Goal: Task Accomplishment & Management: Use online tool/utility

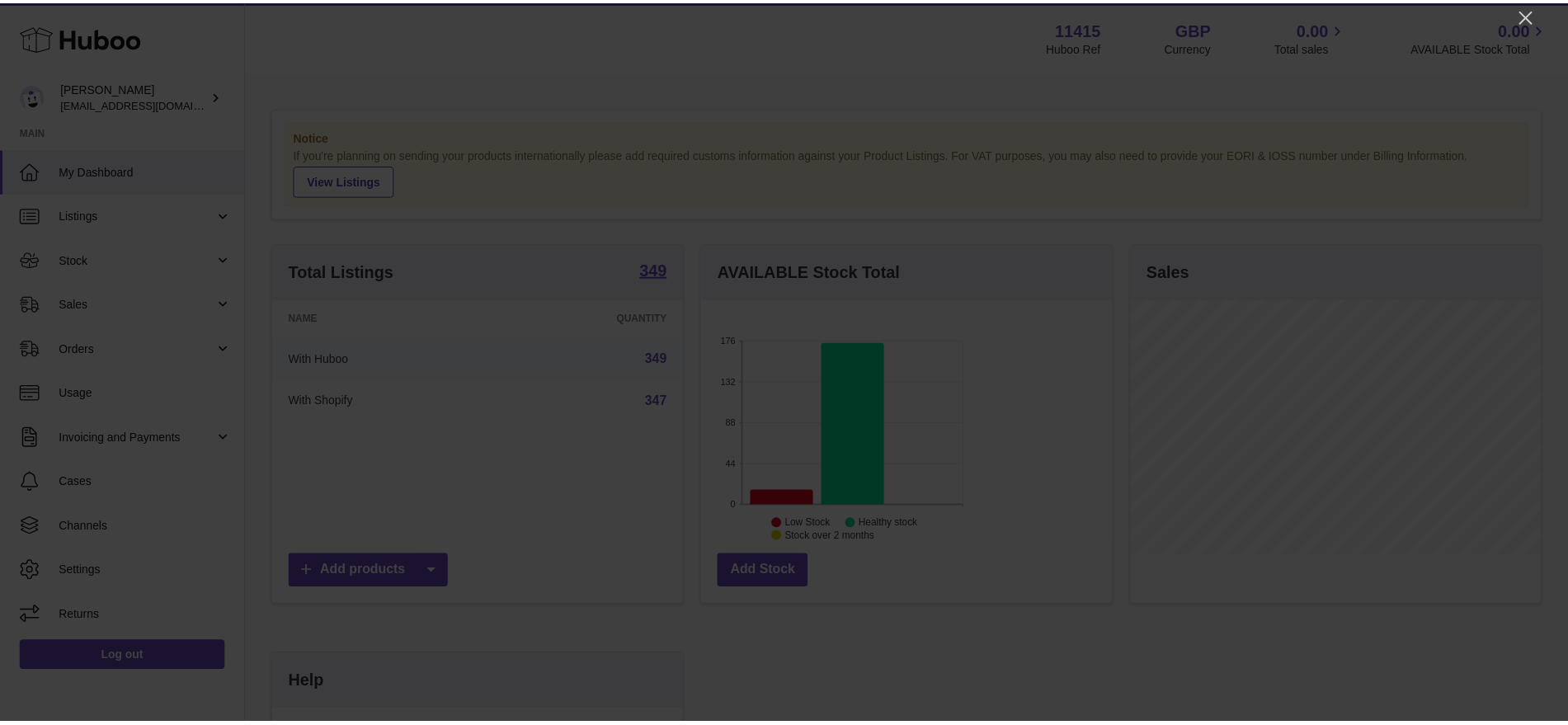
scroll to position [257, 416]
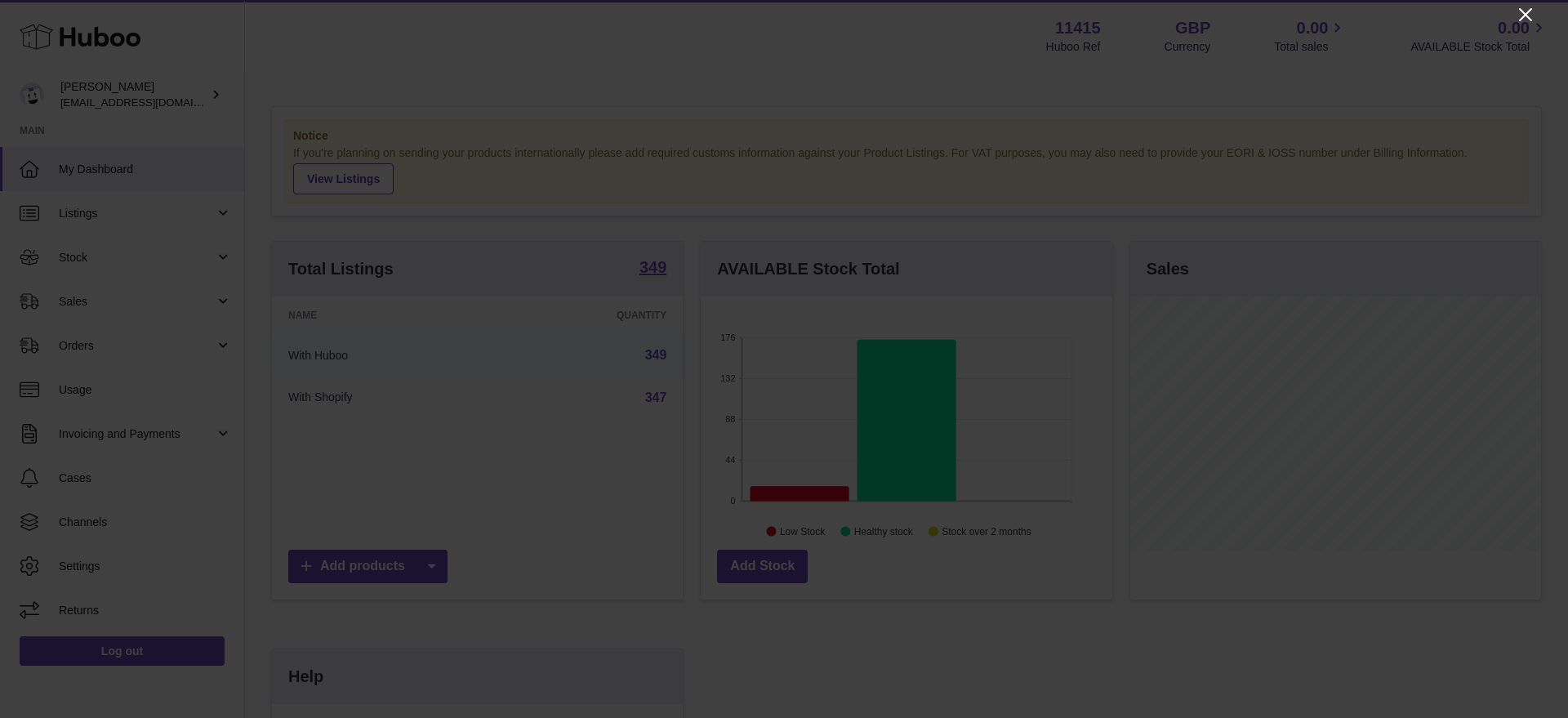
click at [1253, 17] on icon "Close" at bounding box center [1525, 14] width 19 height 19
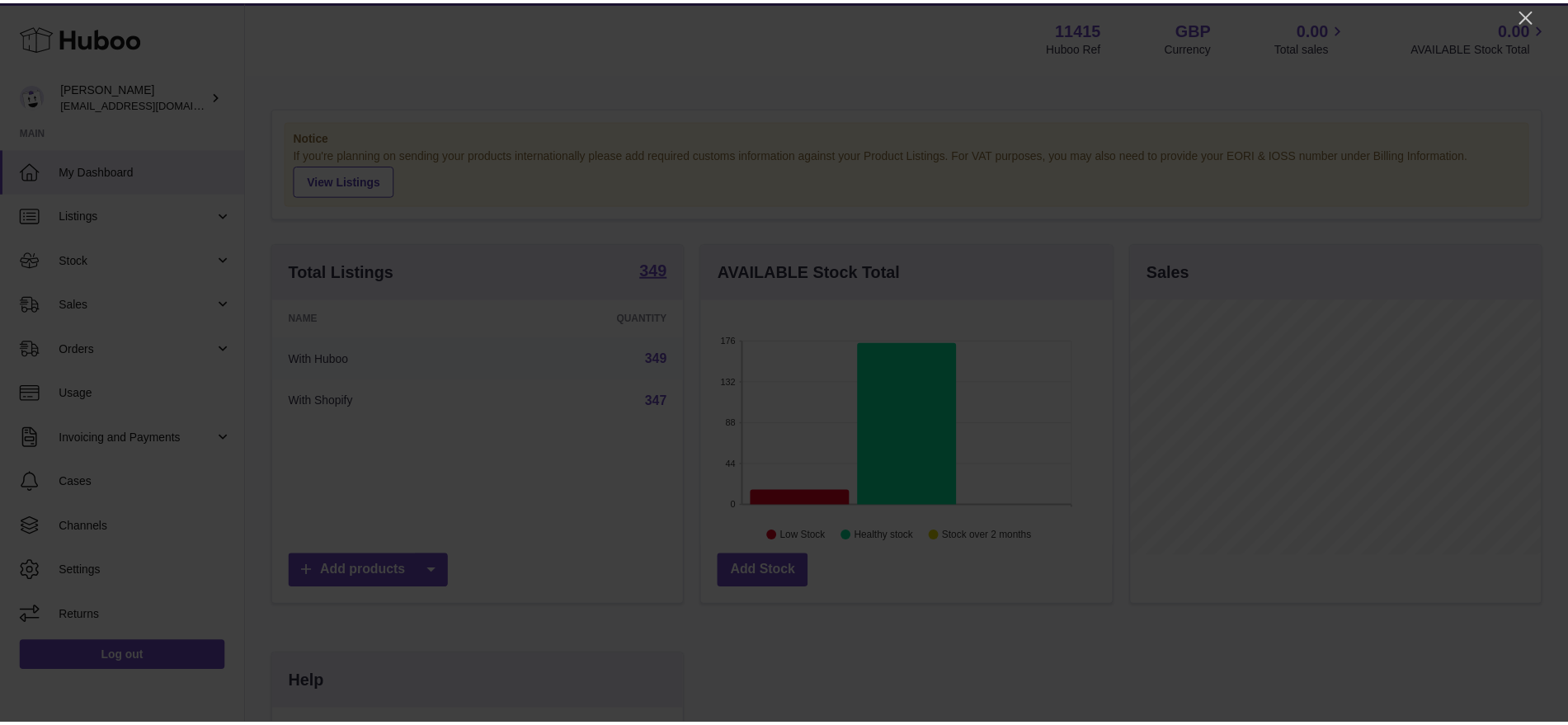
scroll to position [824086, 824305]
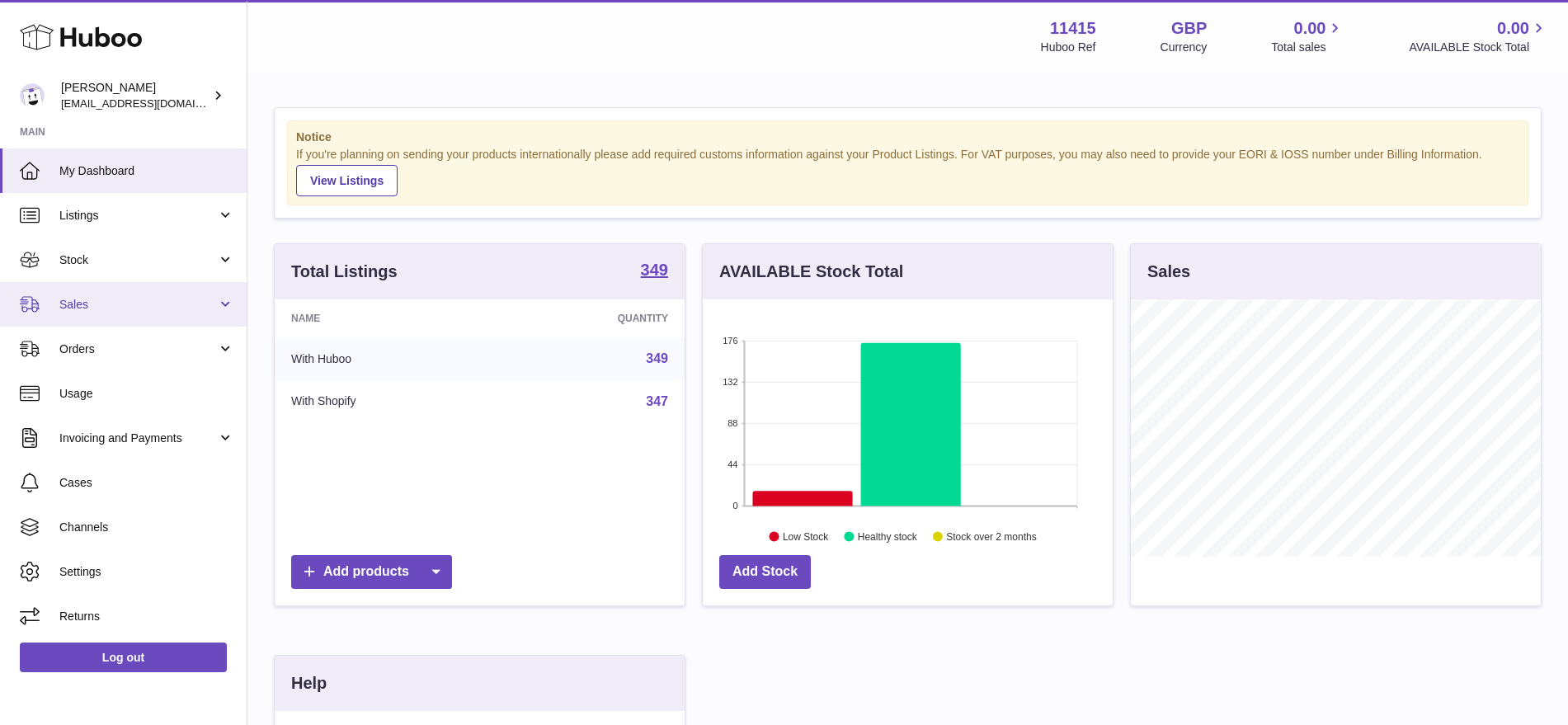
click at [130, 285] on link "Sales" at bounding box center [123, 304] width 247 height 44
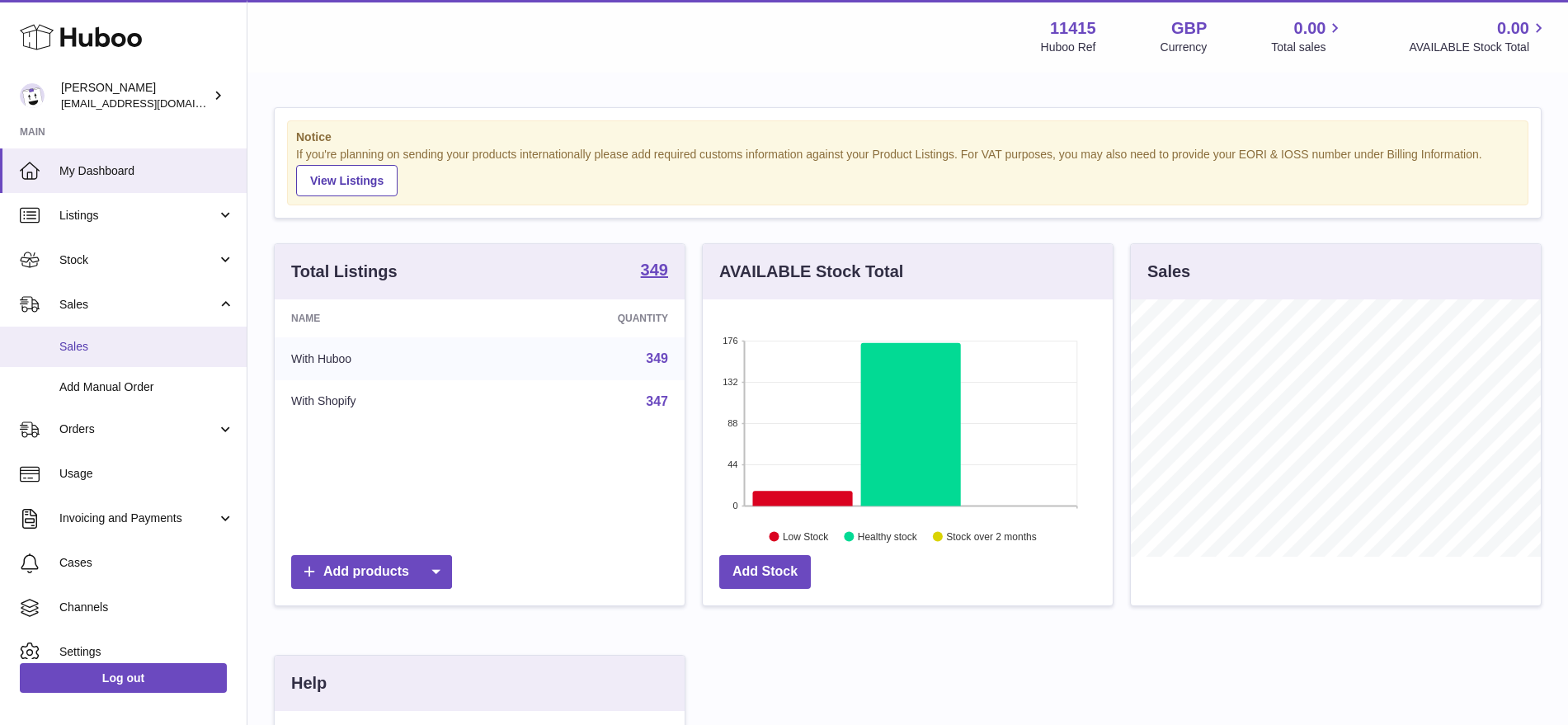
click at [134, 345] on span "Sales" at bounding box center [146, 346] width 175 height 16
